Goal: Task Accomplishment & Management: Manage account settings

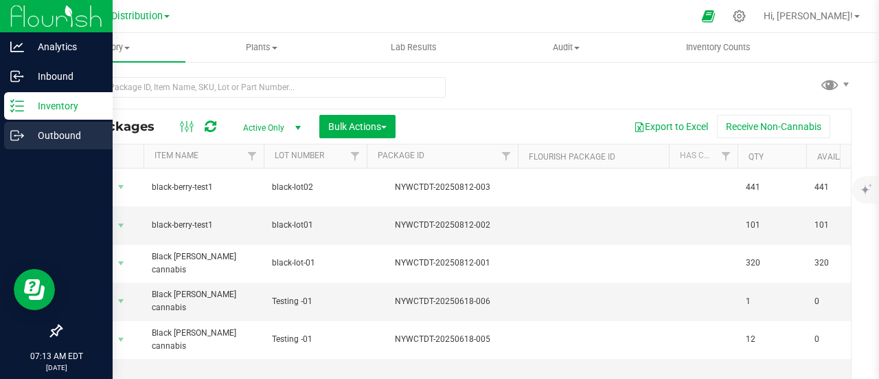
click at [67, 130] on p "Outbound" at bounding box center [65, 135] width 82 height 16
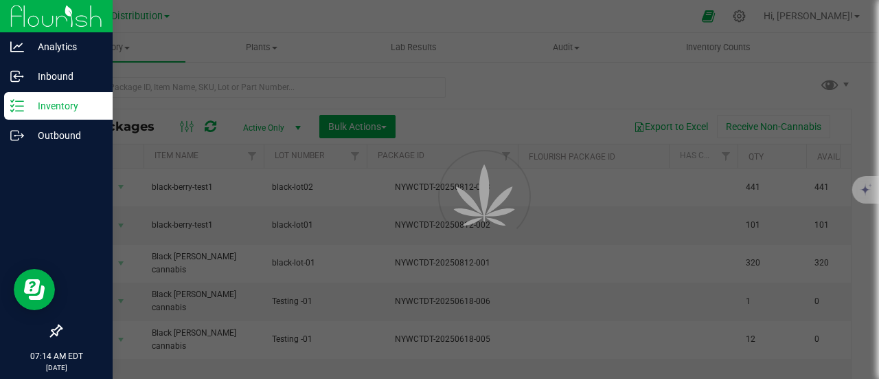
click at [70, 105] on p "Inventory" at bounding box center [65, 106] width 82 height 16
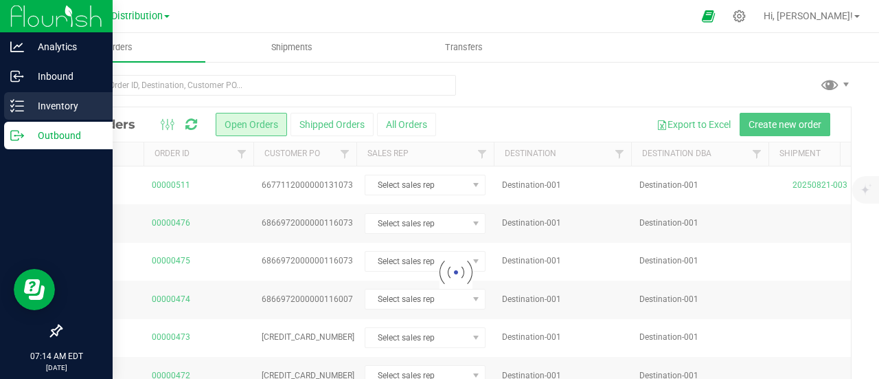
click at [70, 105] on p "Inventory" at bounding box center [65, 106] width 82 height 16
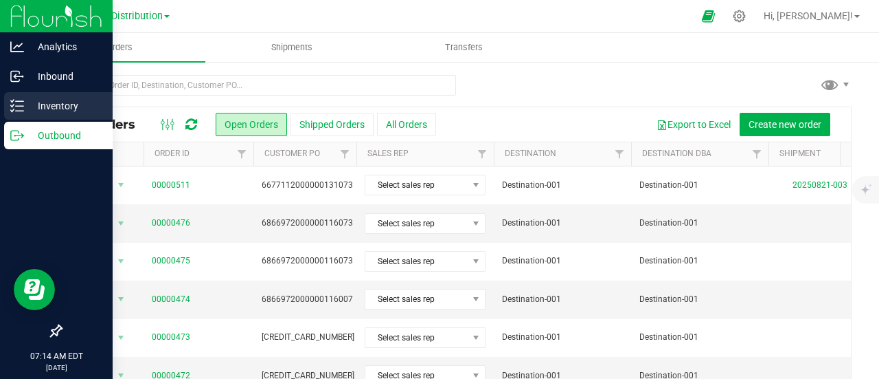
click at [70, 105] on p "Inventory" at bounding box center [65, 106] width 82 height 16
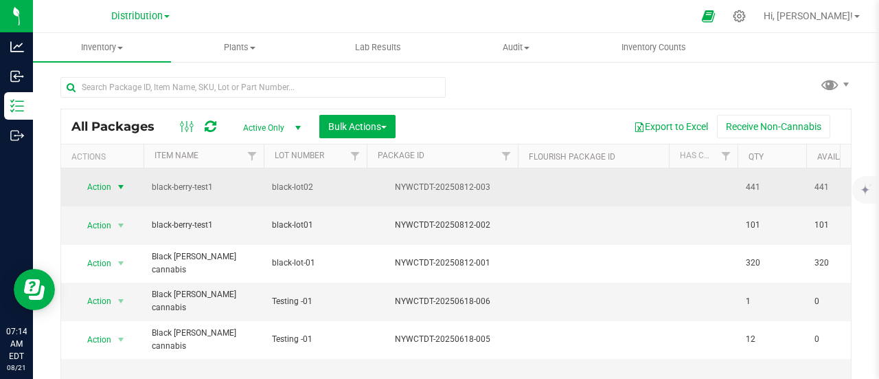
click at [121, 181] on span "select" at bounding box center [120, 186] width 11 height 11
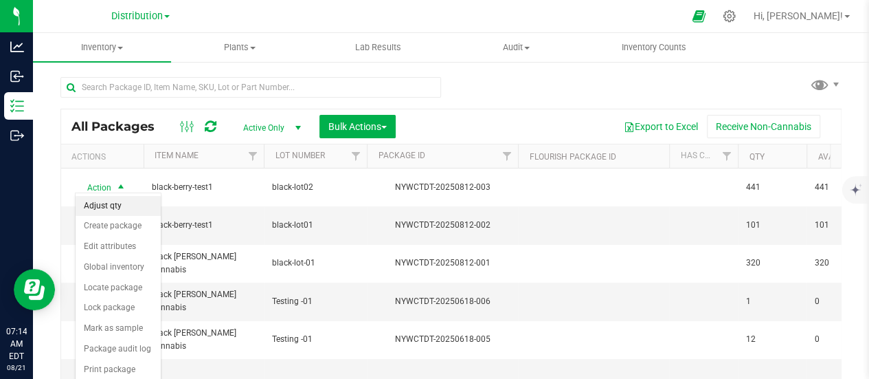
click at [106, 208] on li "Adjust qty" at bounding box center [118, 206] width 85 height 21
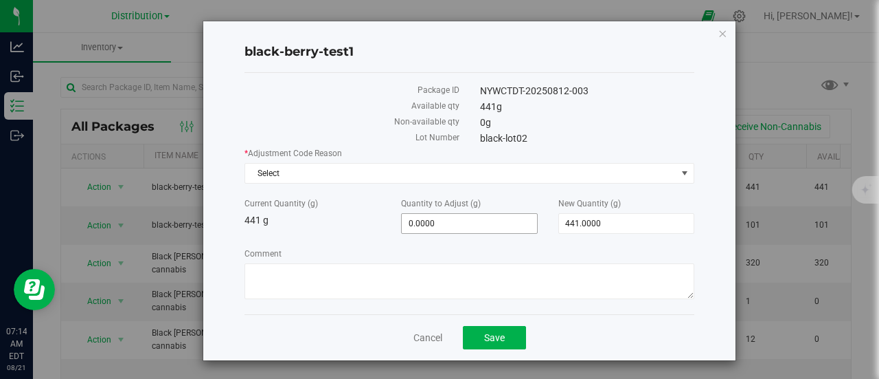
click at [433, 218] on span "0.0000 0" at bounding box center [469, 223] width 136 height 21
type input "50"
type input "50.0000"
type input "491.0000"
click at [506, 333] on button "Save" at bounding box center [494, 337] width 63 height 23
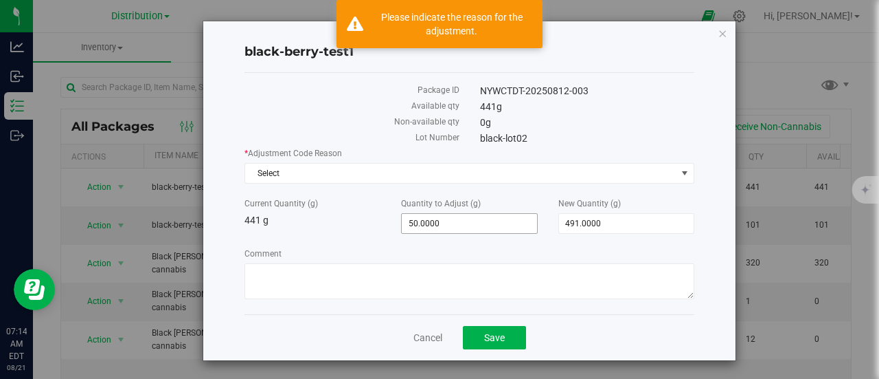
click at [456, 216] on span "50.0000 50" at bounding box center [469, 223] width 136 height 21
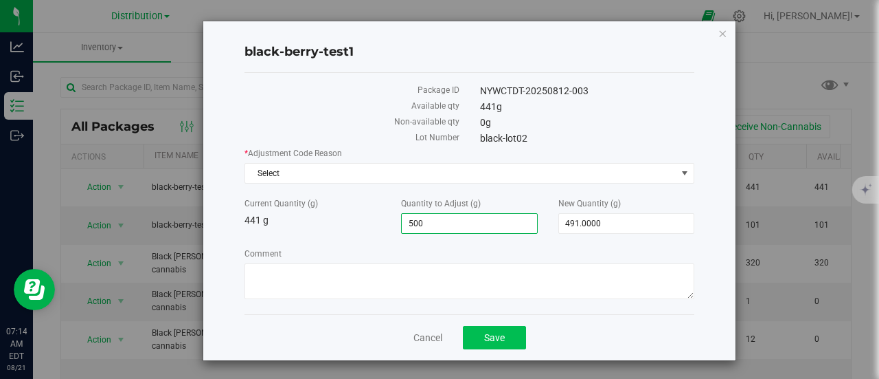
type input "500"
type input "500.0000"
type input "941.0000"
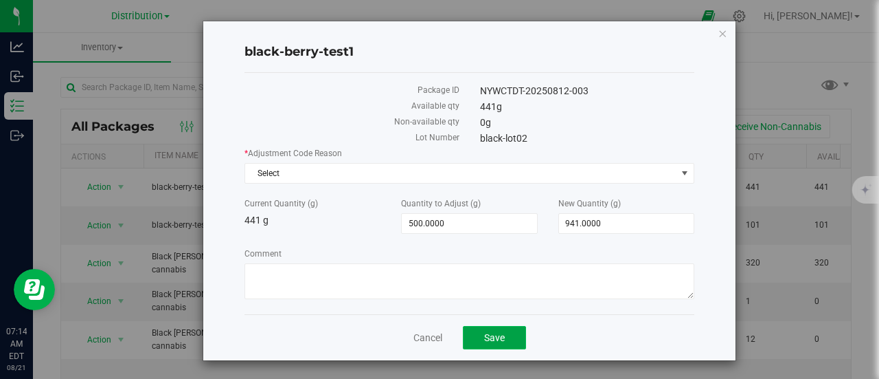
click at [498, 332] on span "Save" at bounding box center [494, 337] width 21 height 11
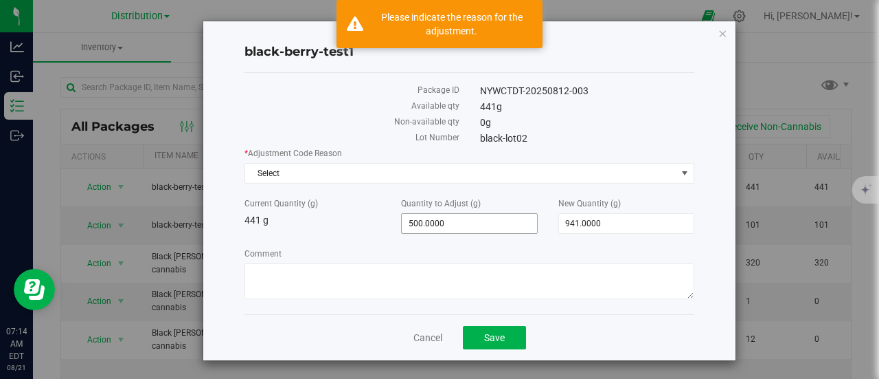
click at [442, 219] on span "500.0000 500" at bounding box center [469, 223] width 136 height 21
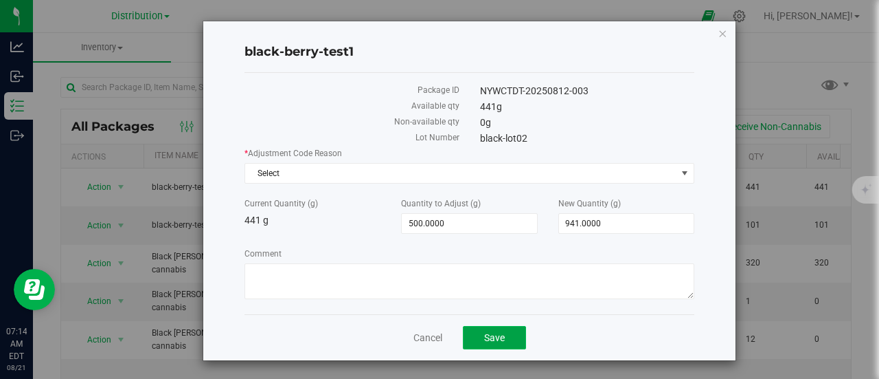
click at [474, 330] on button "Save" at bounding box center [494, 337] width 63 height 23
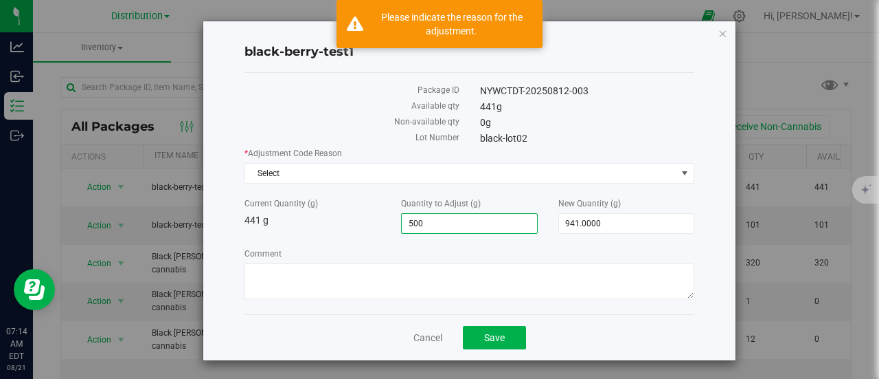
click at [430, 221] on span "500.0000 500" at bounding box center [469, 223] width 136 height 21
drag, startPoint x: 453, startPoint y: 221, endPoint x: 395, endPoint y: 219, distance: 58.4
click at [395, 219] on div "Quantity to Adjust (g) 500.0000 500" at bounding box center [469, 215] width 157 height 36
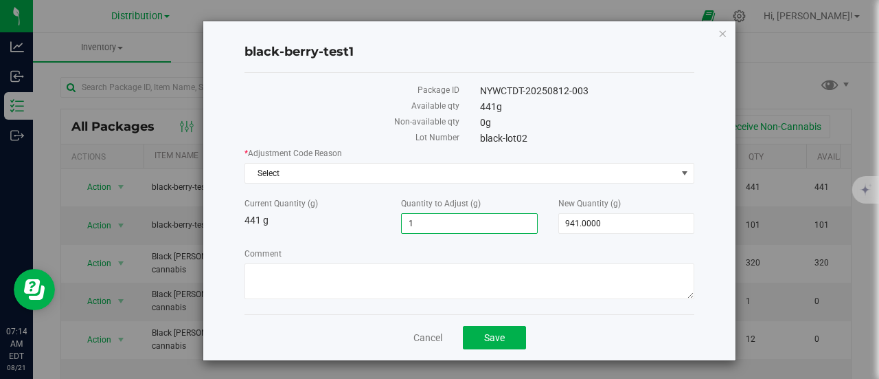
type input "100"
type input "100.0000"
type input "541.0000"
click at [497, 340] on span "Save" at bounding box center [494, 337] width 21 height 11
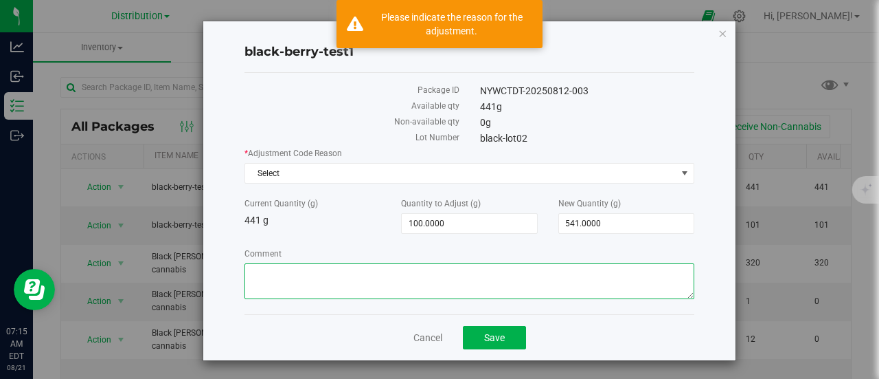
click at [475, 286] on textarea "Comment" at bounding box center [470, 281] width 450 height 36
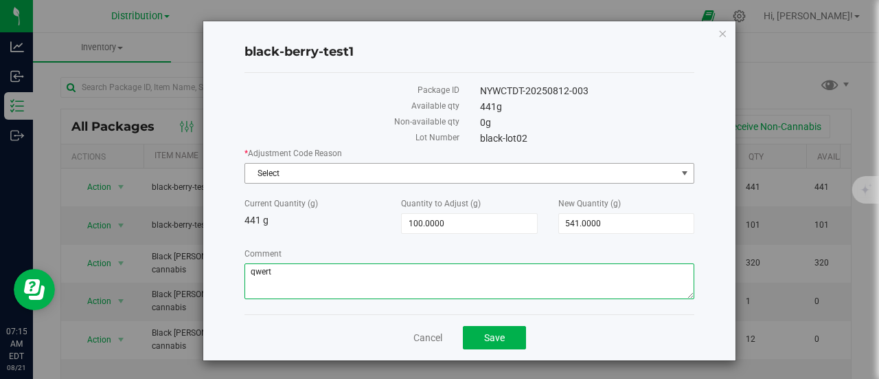
type textarea "qwert"
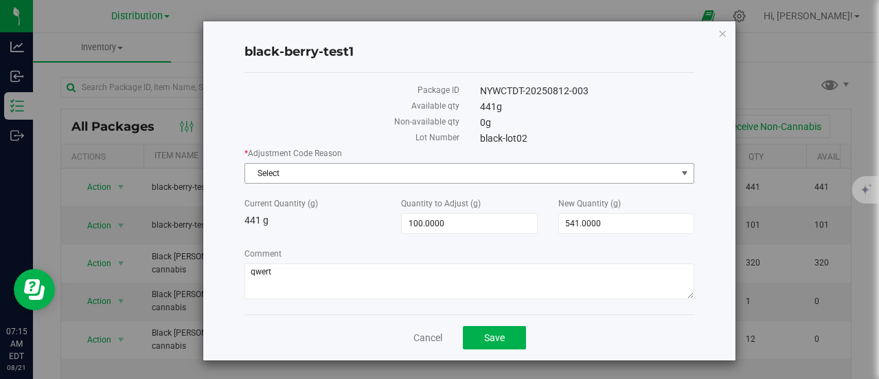
click at [529, 176] on span "Select" at bounding box center [460, 172] width 431 height 19
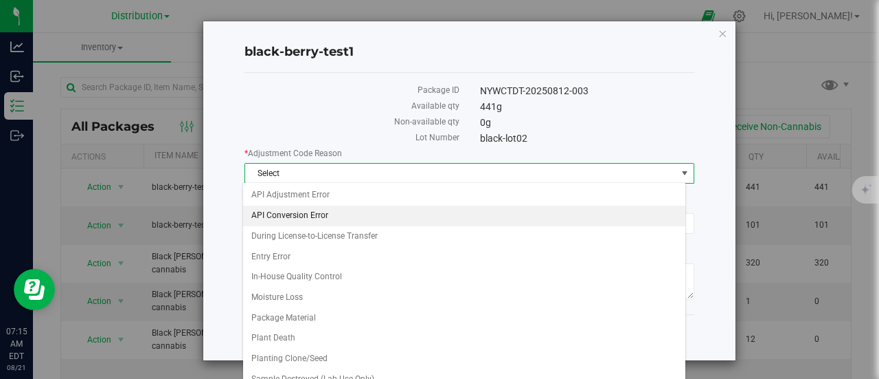
click at [447, 207] on li "API Conversion Error" at bounding box center [464, 215] width 442 height 21
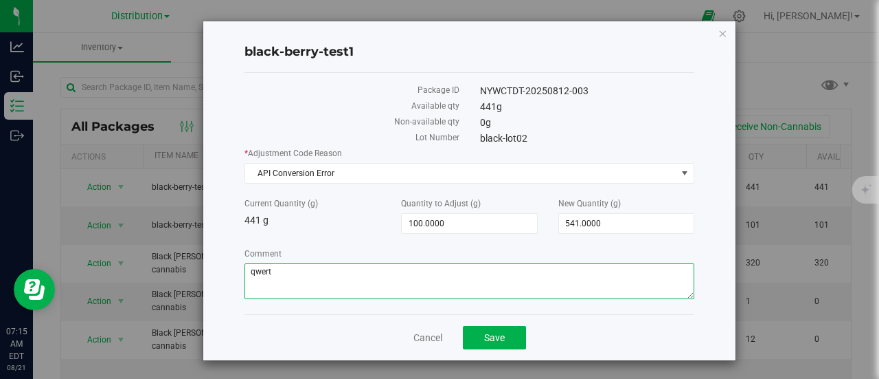
drag, startPoint x: 282, startPoint y: 272, endPoint x: 228, endPoint y: 271, distance: 54.3
click at [228, 271] on div "black-berry-test1 Package ID NYWCTDT-20250812-003 Available qty 441 g Non-avail…" at bounding box center [469, 190] width 532 height 339
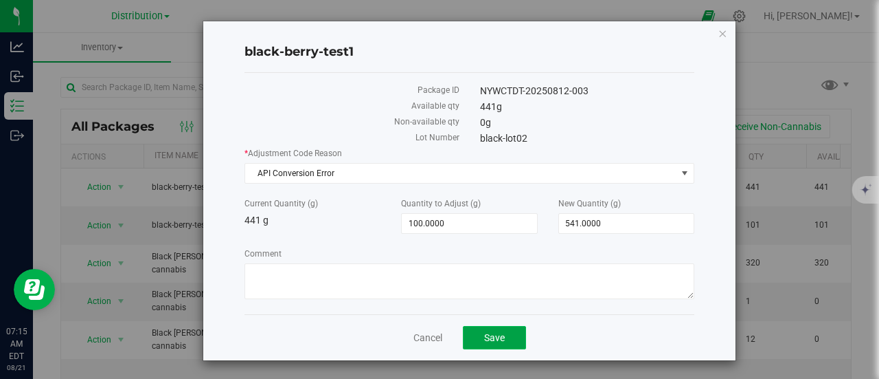
click at [493, 336] on span "Save" at bounding box center [494, 337] width 21 height 11
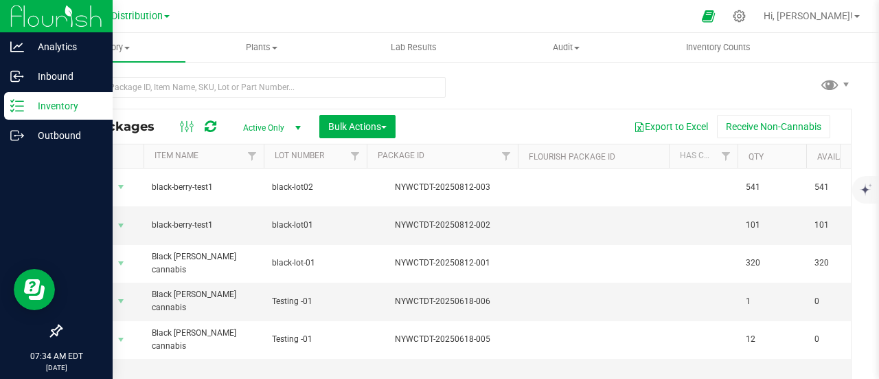
click at [47, 107] on p "Inventory" at bounding box center [65, 106] width 82 height 16
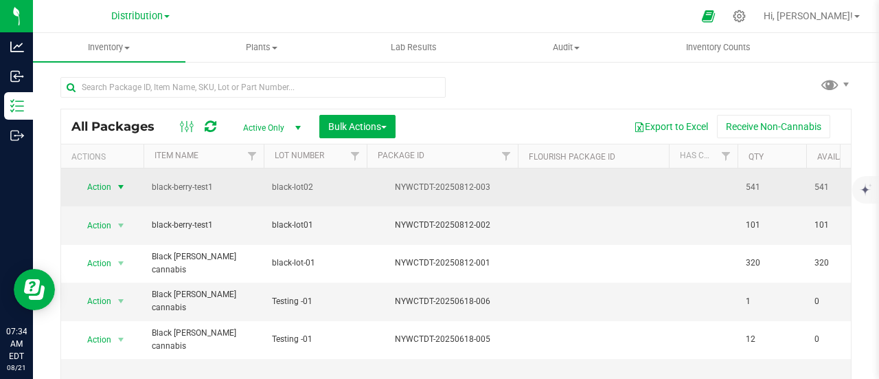
click at [95, 185] on span "Action" at bounding box center [93, 186] width 37 height 19
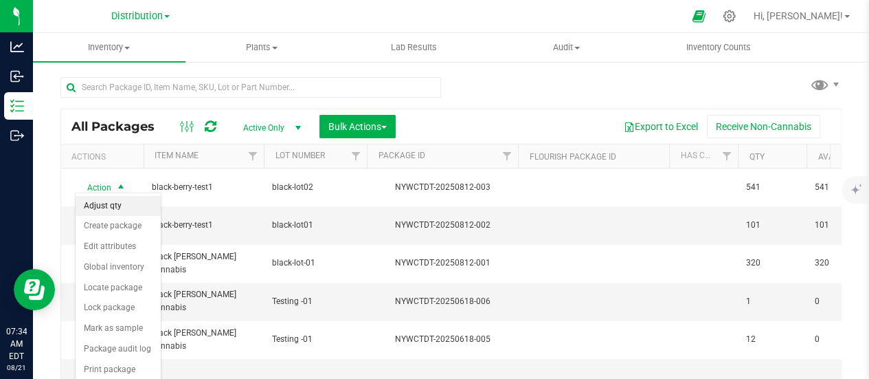
click at [107, 205] on li "Adjust qty" at bounding box center [118, 206] width 85 height 21
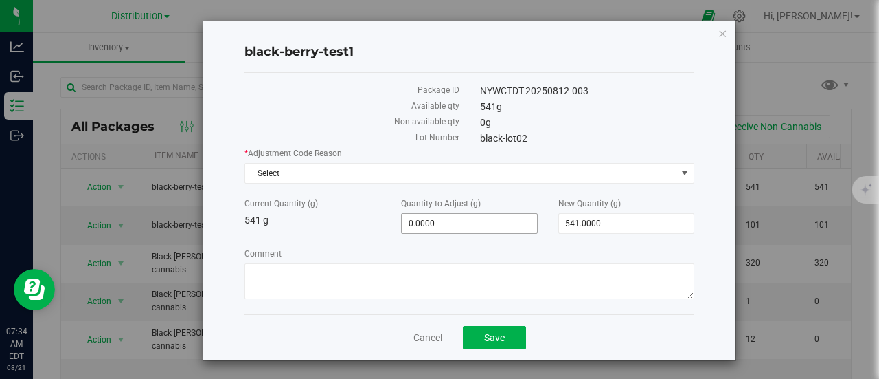
click at [426, 221] on span "0.0000 0" at bounding box center [469, 223] width 136 height 21
type input "0"
type input "100"
type input "100.0000"
type input "641.0000"
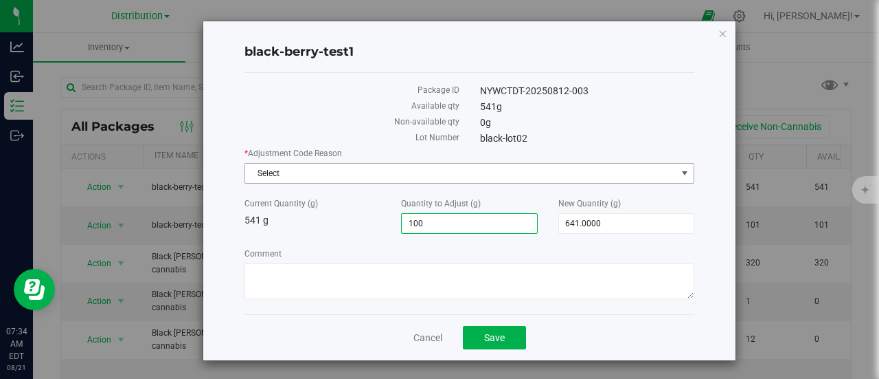
click at [370, 175] on span "Select" at bounding box center [460, 172] width 431 height 19
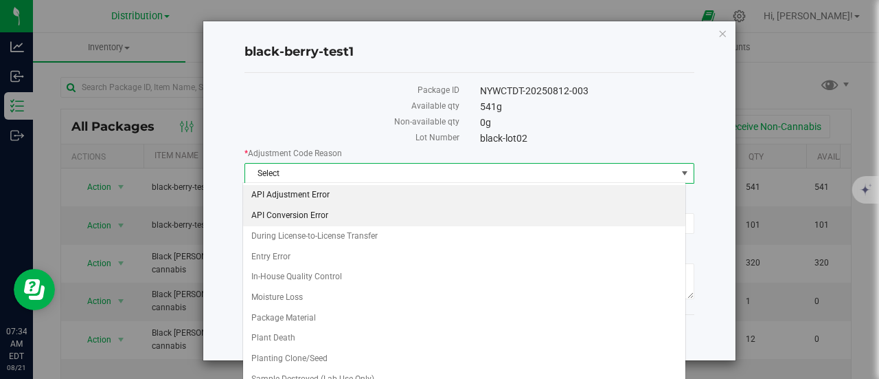
click at [338, 198] on li "API Adjustment Error" at bounding box center [464, 195] width 442 height 21
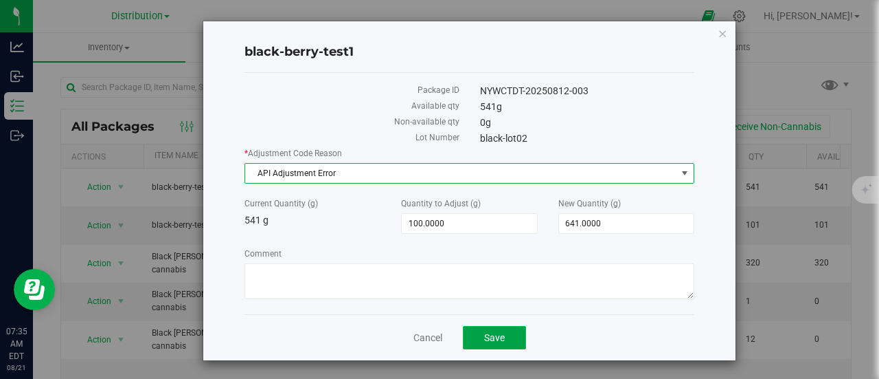
click at [506, 339] on button "Save" at bounding box center [494, 337] width 63 height 23
